Goal: Task Accomplishment & Management: Complete application form

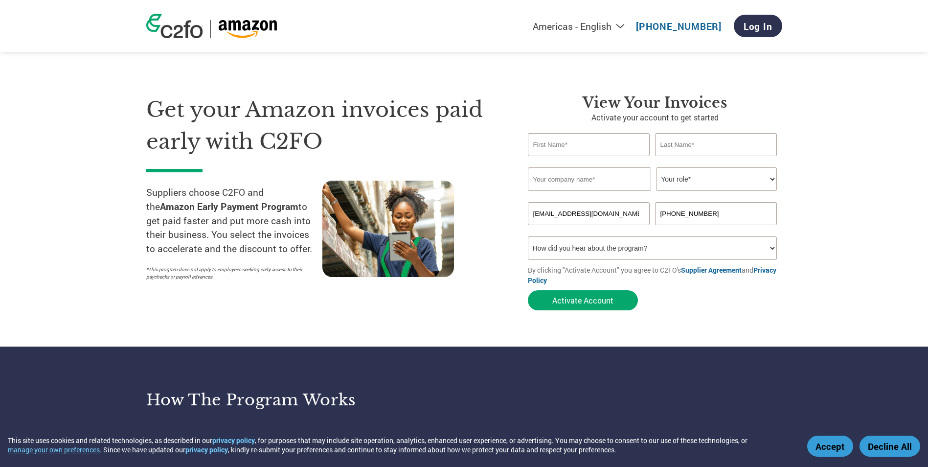
type input "[PERSON_NAME]"
click at [578, 184] on input "text" at bounding box center [589, 178] width 123 height 23
type input "Reliable of [GEOGRAPHIC_DATA]"
click at [759, 26] on link "Log In" at bounding box center [758, 26] width 48 height 22
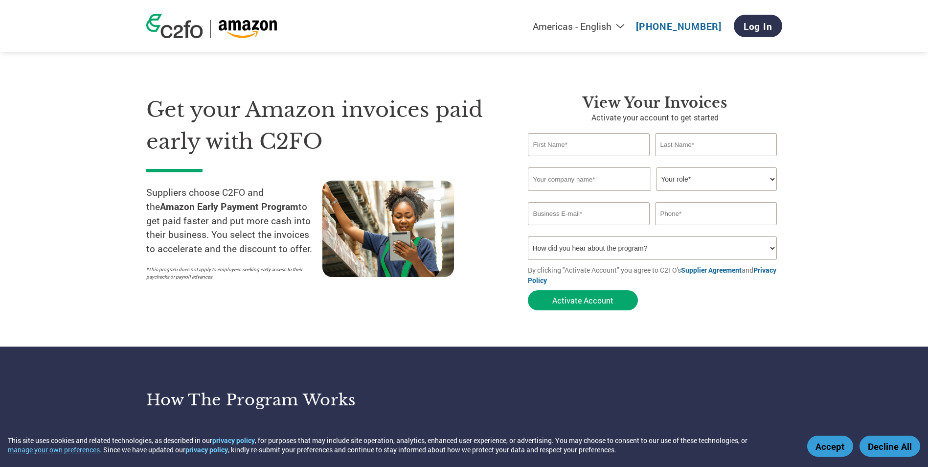
type input "[EMAIL_ADDRESS][DOMAIN_NAME]"
type input "[PHONE_NUMBER]"
click at [580, 144] on input "text" at bounding box center [589, 144] width 122 height 23
type input "[PERSON_NAME]"
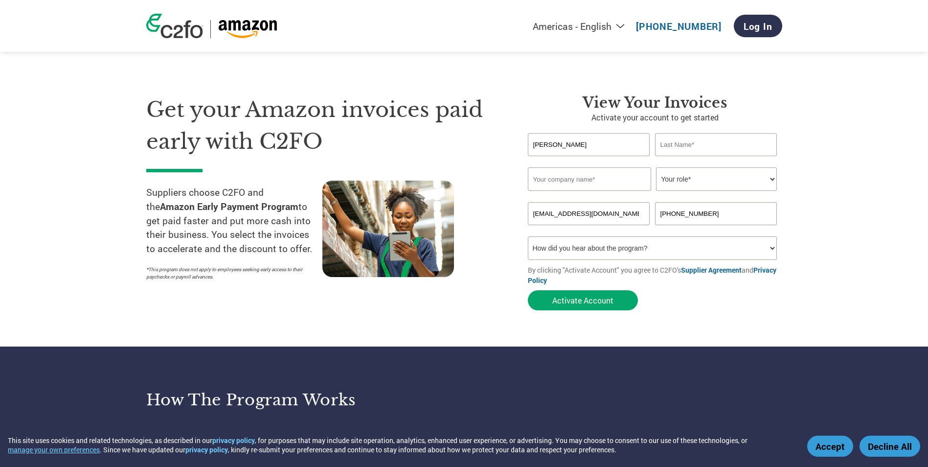
type input "Reliable of [GEOGRAPHIC_DATA]"
click at [720, 170] on select "Your role* CFO Controller Credit Manager Finance Director Treasurer CEO Preside…" at bounding box center [716, 178] width 121 height 23
select select "ACCOUNTING"
click at [656, 167] on select "Your role* CFO Controller Credit Manager Finance Director Treasurer CEO Preside…" at bounding box center [716, 178] width 121 height 23
click at [575, 253] on select "How did you hear about the program? Received a letter Email Social Media Online…" at bounding box center [652, 247] width 249 height 23
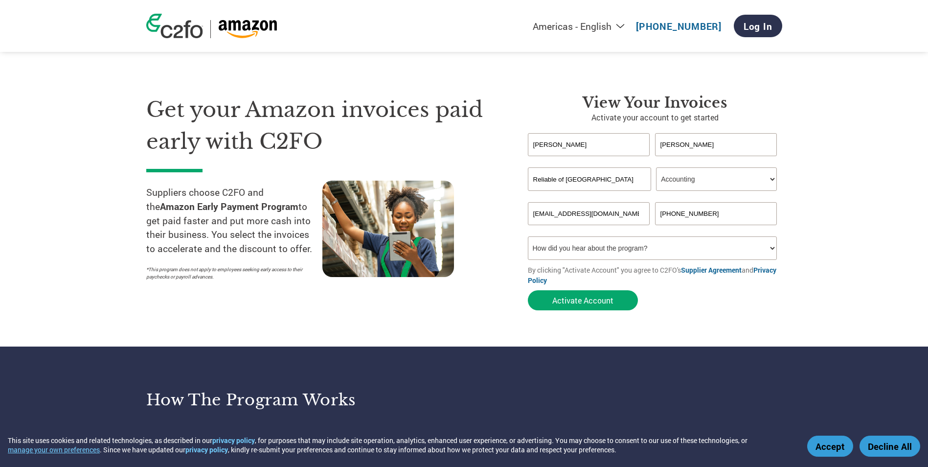
click at [591, 247] on select "How did you hear about the program? Received a letter Email Social Media Online…" at bounding box center [652, 247] width 249 height 23
click at [498, 254] on div "Get your Amazon invoices paid early with C2FO Suppliers choose C2FO and the Ama…" at bounding box center [329, 204] width 367 height 221
click at [567, 295] on button "Activate Account" at bounding box center [583, 300] width 110 height 20
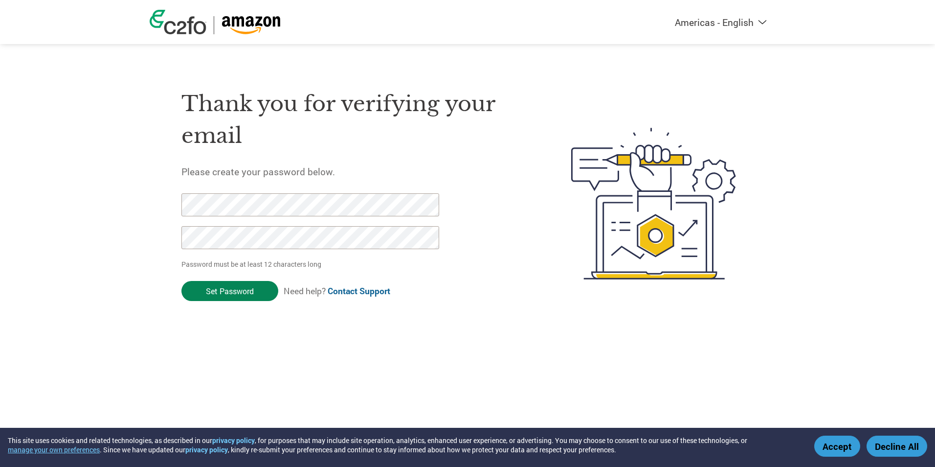
click at [211, 289] on input "Set Password" at bounding box center [229, 291] width 97 height 20
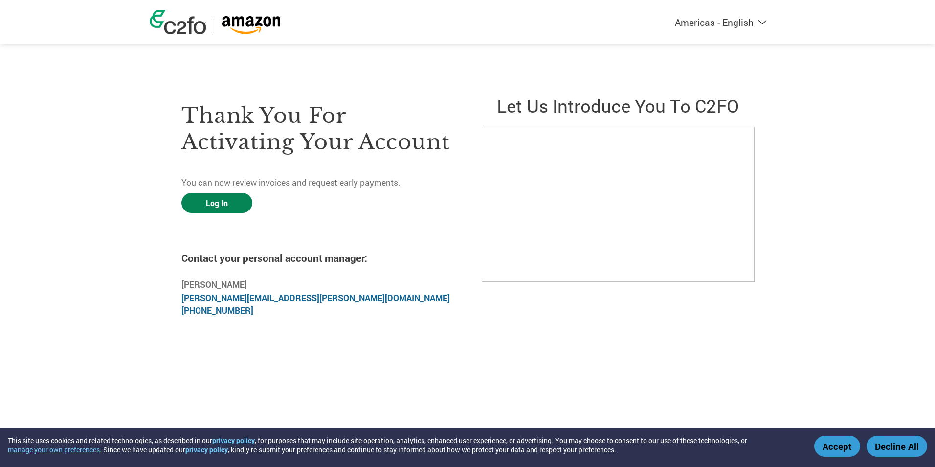
click at [209, 206] on link "Log In" at bounding box center [216, 203] width 71 height 20
